Goal: Task Accomplishment & Management: Complete application form

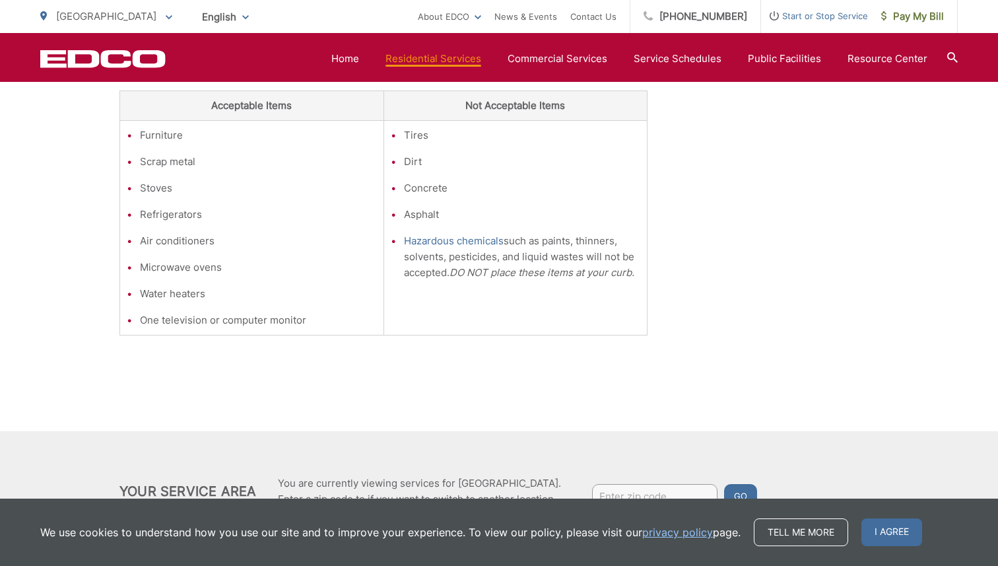
scroll to position [456, 0]
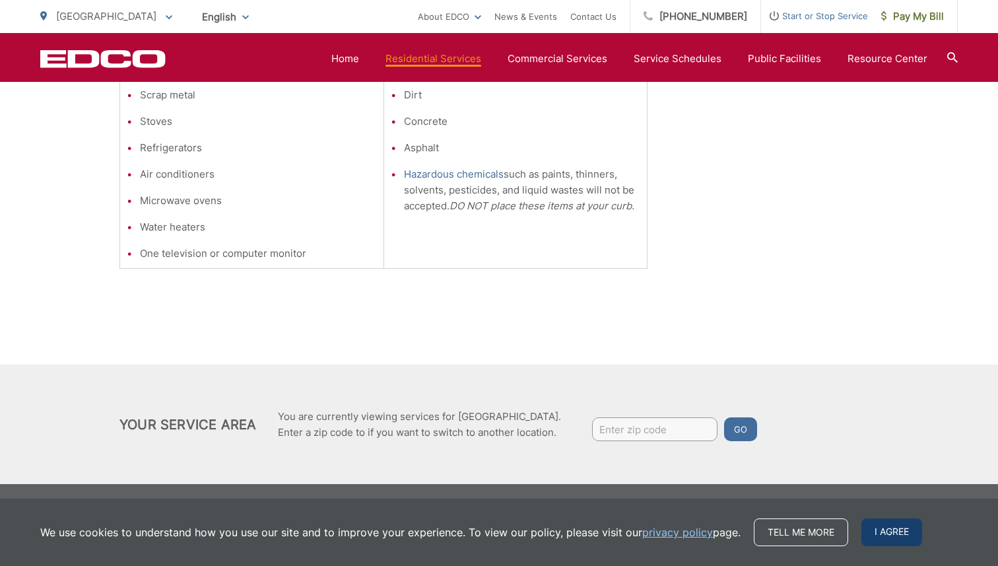
click at [884, 538] on span "I agree" at bounding box center [892, 532] width 61 height 28
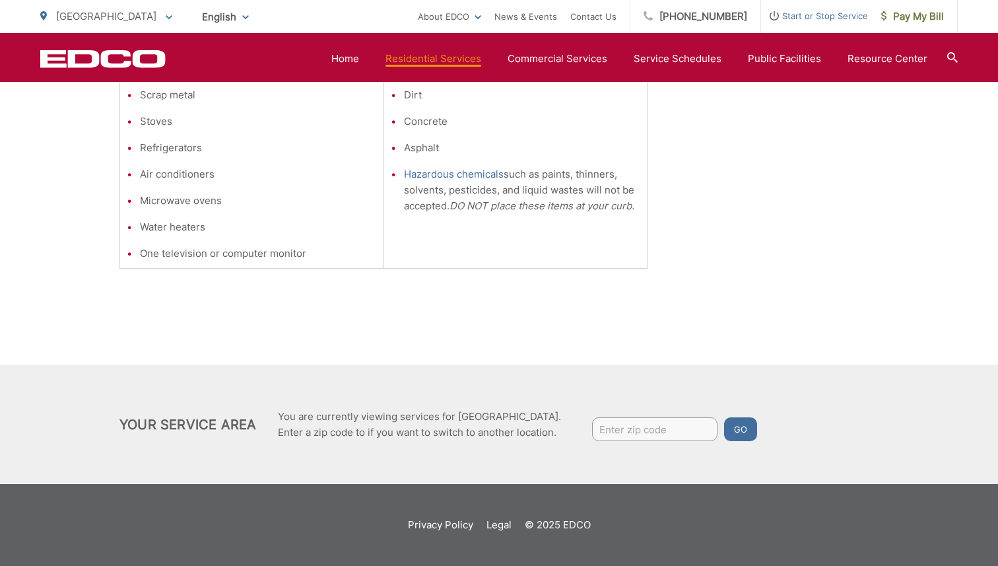
click at [640, 434] on input "Enter zip code" at bounding box center [654, 429] width 125 height 24
type input "92122"
click at [724, 417] on button "Go" at bounding box center [740, 429] width 33 height 24
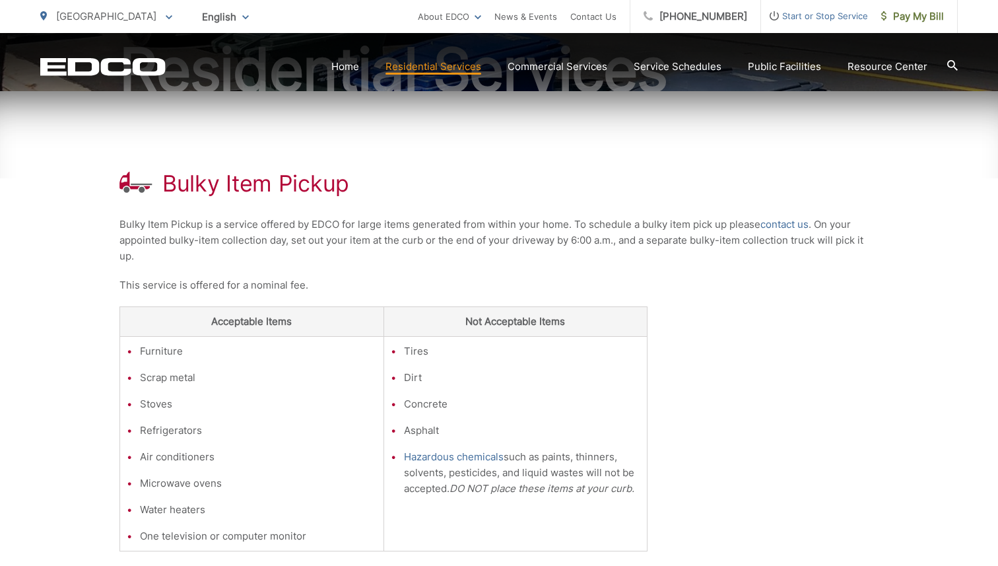
scroll to position [456, 0]
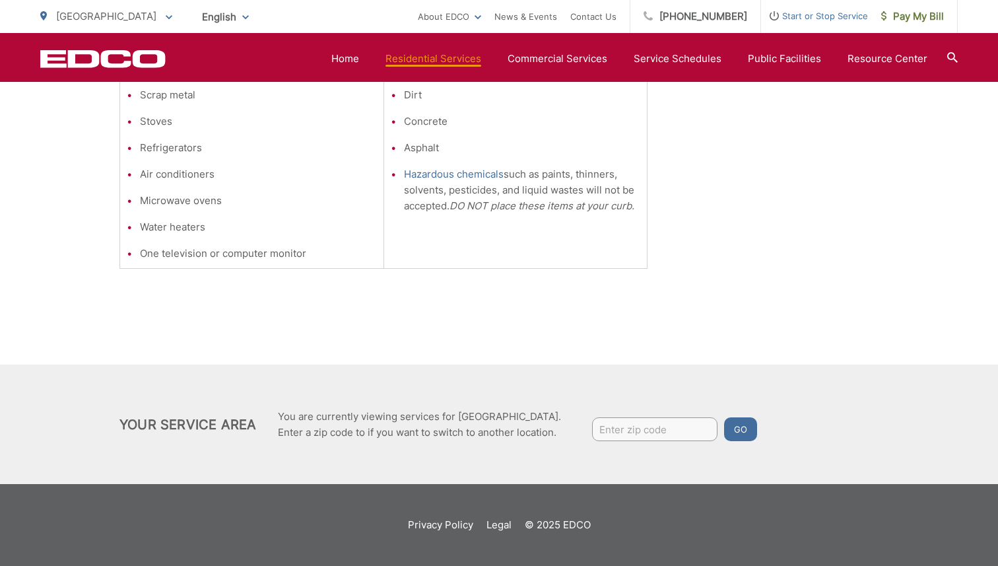
click at [654, 435] on input "Enter zip code" at bounding box center [654, 429] width 125 height 24
type input "92122"
click at [749, 417] on button "Go" at bounding box center [740, 429] width 33 height 24
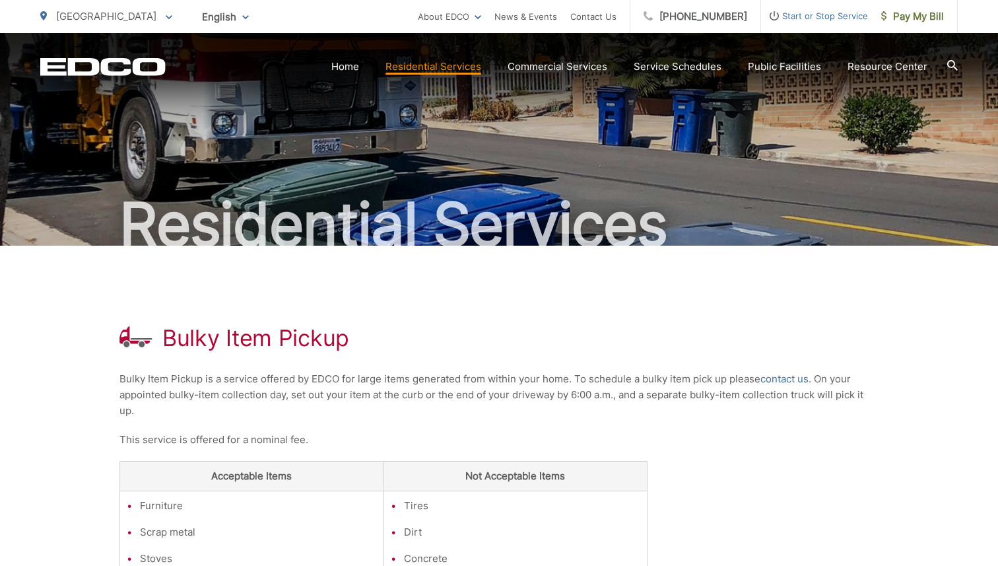
scroll to position [19, 0]
click at [786, 373] on link "contact us" at bounding box center [785, 378] width 48 height 16
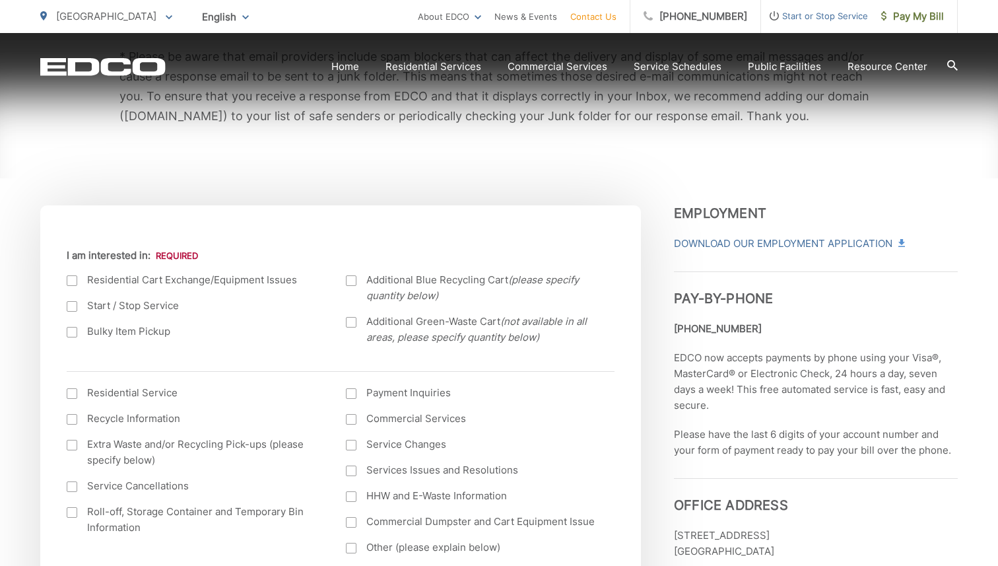
scroll to position [365, 0]
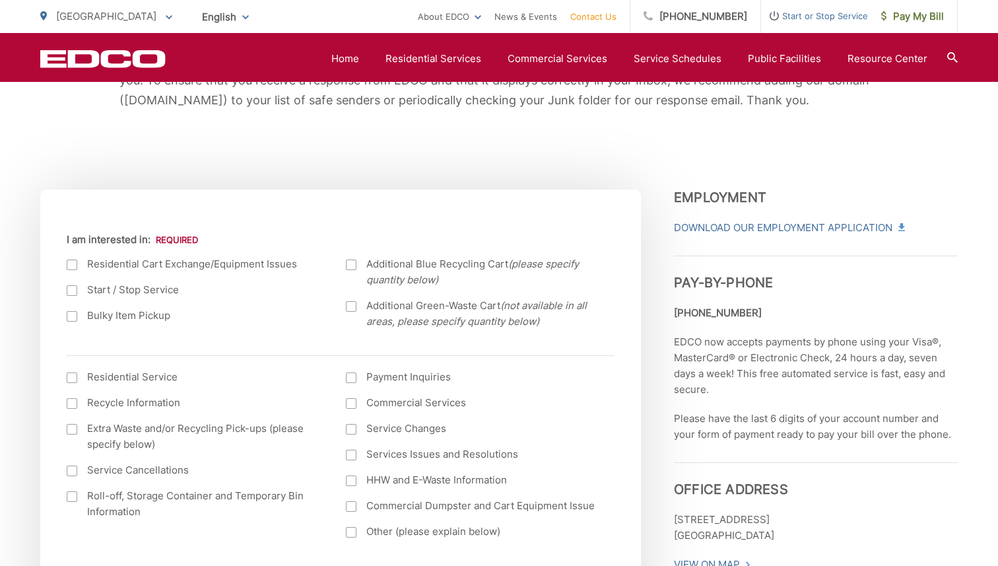
click at [115, 320] on label "Bulky Item Pickup" at bounding box center [193, 316] width 253 height 16
click at [0, 0] on input "Bulky Item Pickup" at bounding box center [0, 0] width 0 height 0
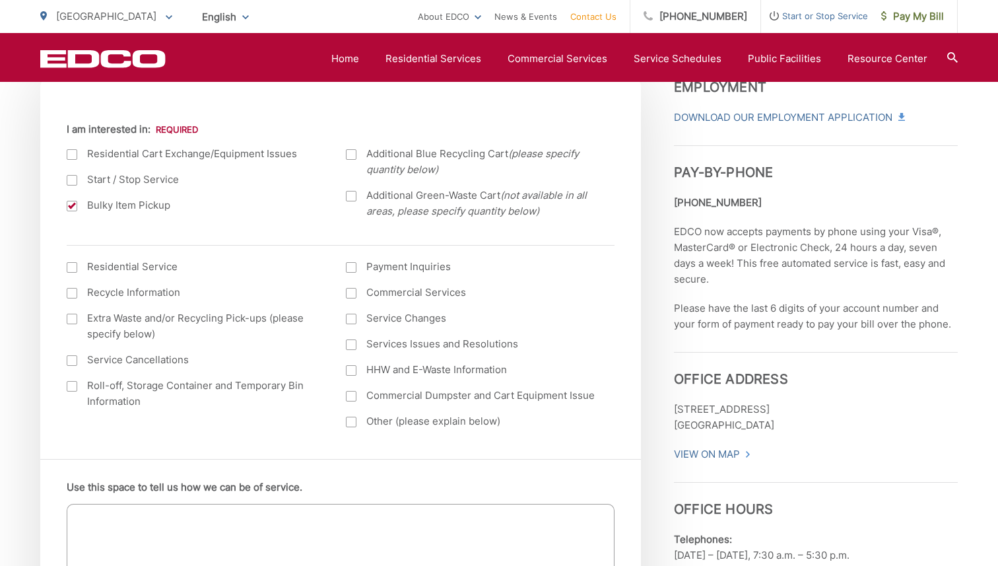
scroll to position [485, 0]
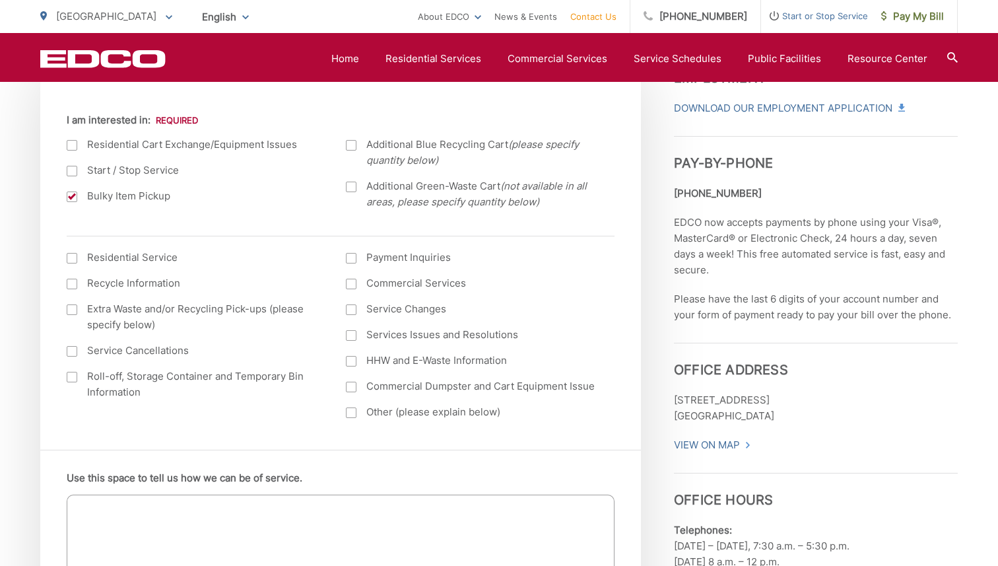
click at [124, 258] on label "Residential Service" at bounding box center [193, 258] width 253 height 16
click at [0, 0] on input "I am interested in: (continued) *" at bounding box center [0, 0] width 0 height 0
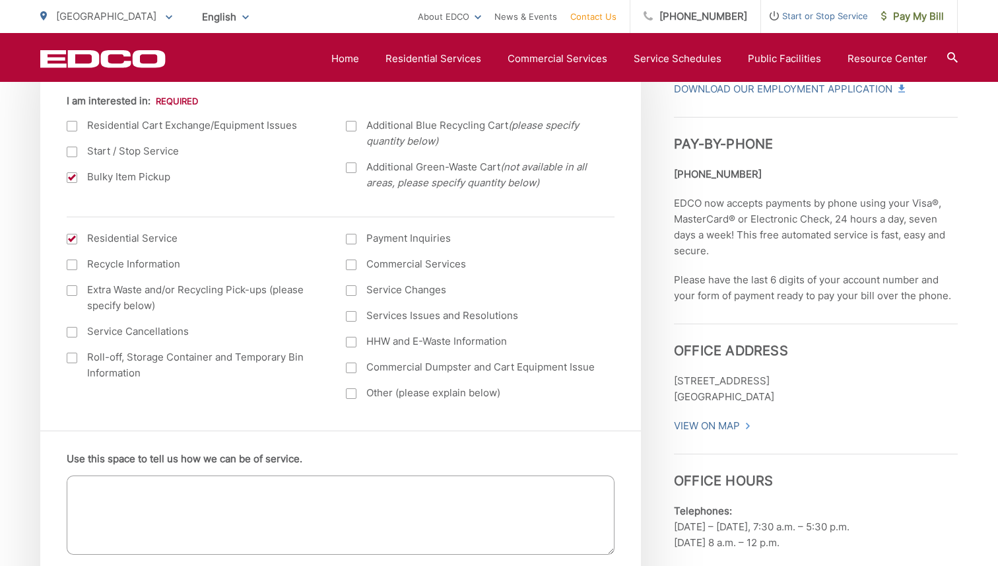
scroll to position [506, 0]
click at [139, 244] on label "Residential Service" at bounding box center [193, 236] width 253 height 16
click at [0, 0] on input "I am interested in: (continued) *" at bounding box center [0, 0] width 0 height 0
click at [143, 237] on label "Residential Service" at bounding box center [193, 236] width 253 height 16
click at [0, 0] on input "I am interested in: (continued) *" at bounding box center [0, 0] width 0 height 0
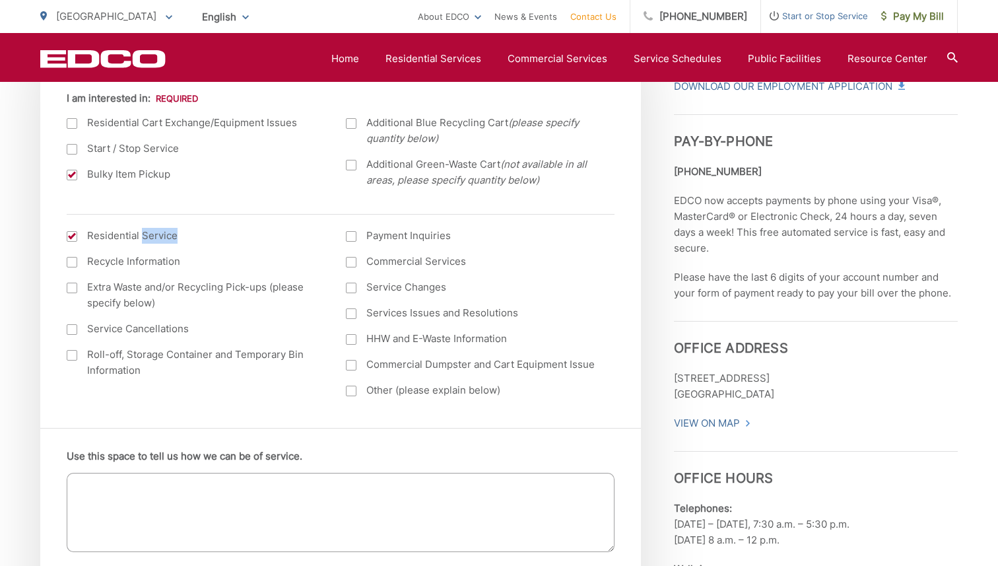
click at [143, 237] on label "Residential Service" at bounding box center [193, 236] width 253 height 16
click at [0, 0] on input "I am interested in: (continued) *" at bounding box center [0, 0] width 0 height 0
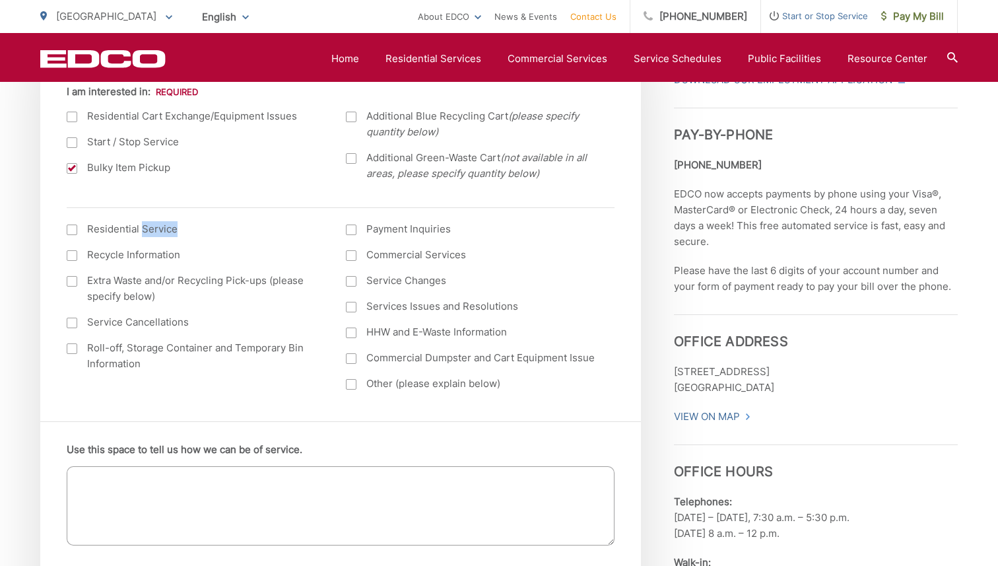
scroll to position [516, 0]
